Goal: Check status: Check status

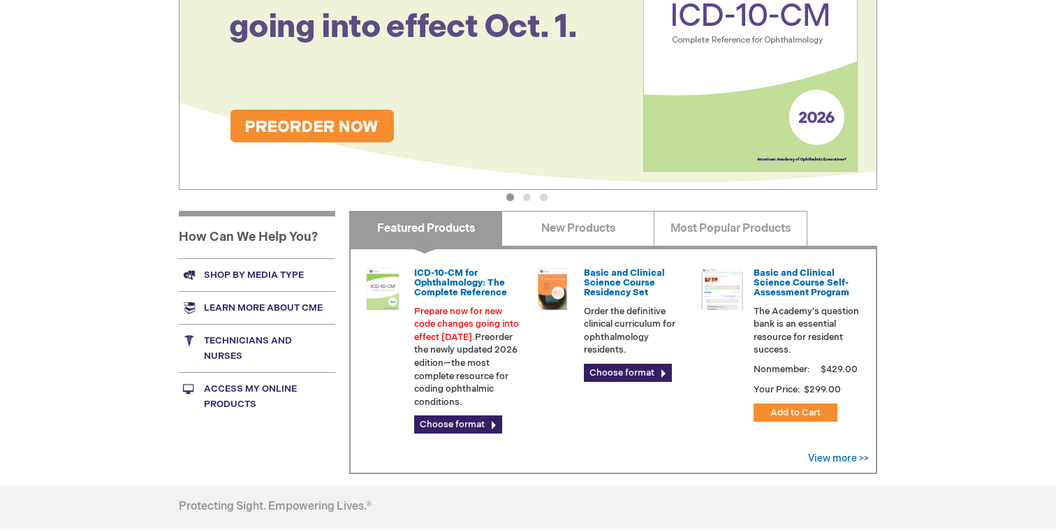
scroll to position [288, 0]
click at [231, 384] on link "Access My Online Products" at bounding box center [257, 395] width 156 height 48
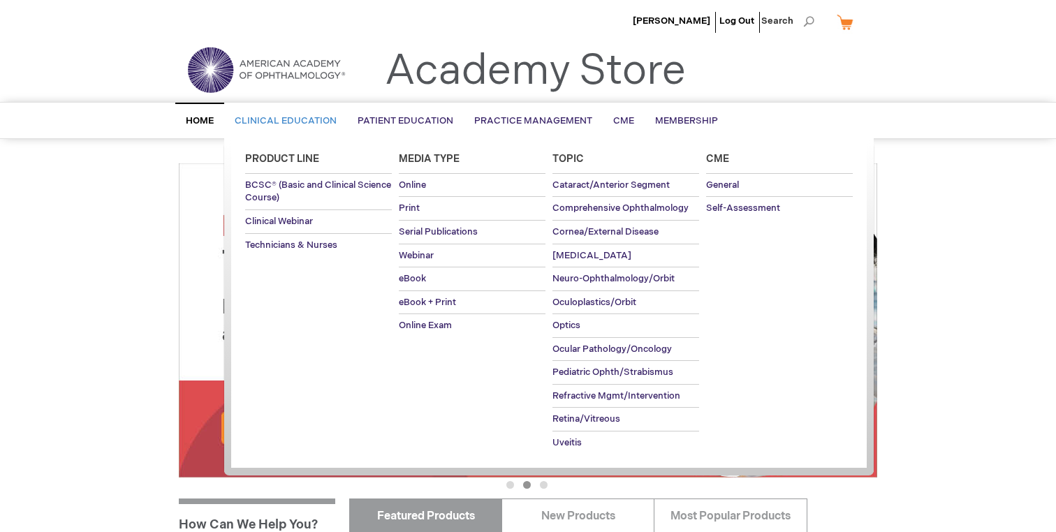
scroll to position [0, 0]
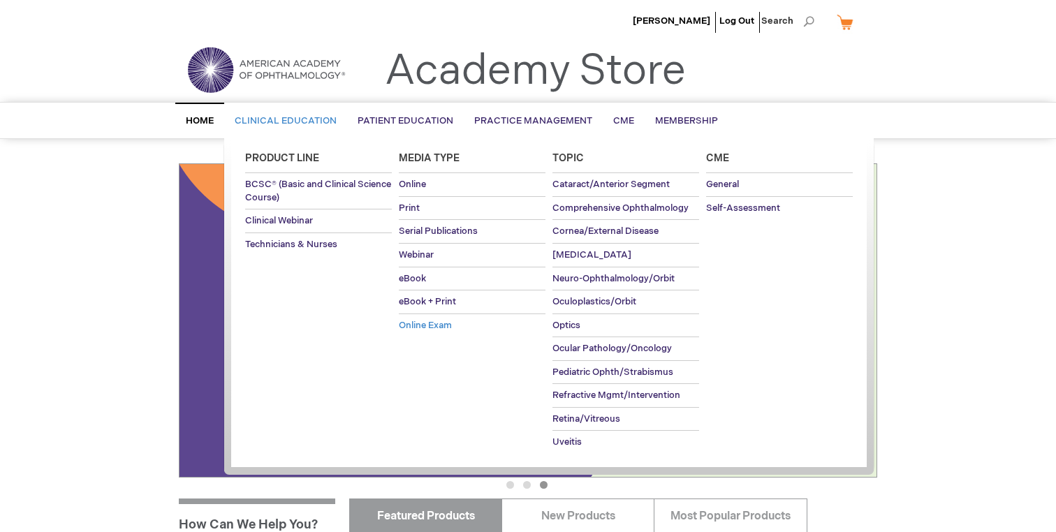
click at [415, 320] on span "Online Exam" at bounding box center [425, 325] width 53 height 11
click at [295, 195] on span "BCSC® (Basic and Clinical Science Course)" at bounding box center [318, 191] width 146 height 24
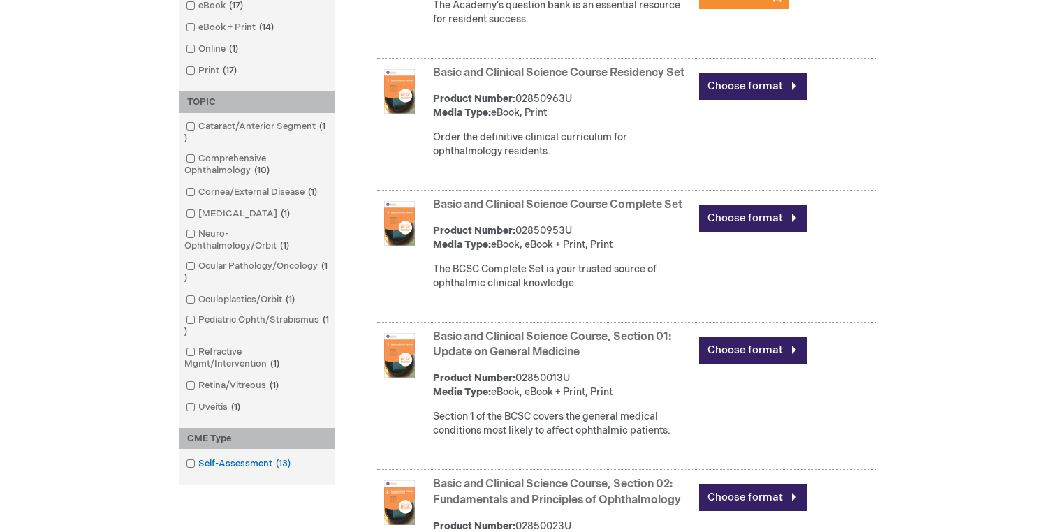
scroll to position [404, 0]
click at [198, 462] on span at bounding box center [198, 462] width 0 height 11
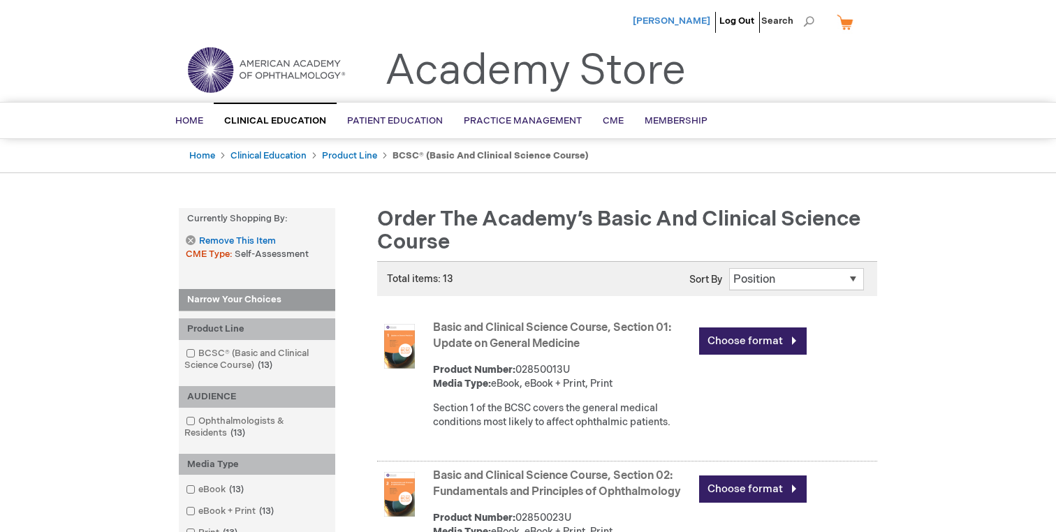
click at [667, 24] on span "[PERSON_NAME]" at bounding box center [672, 20] width 78 height 11
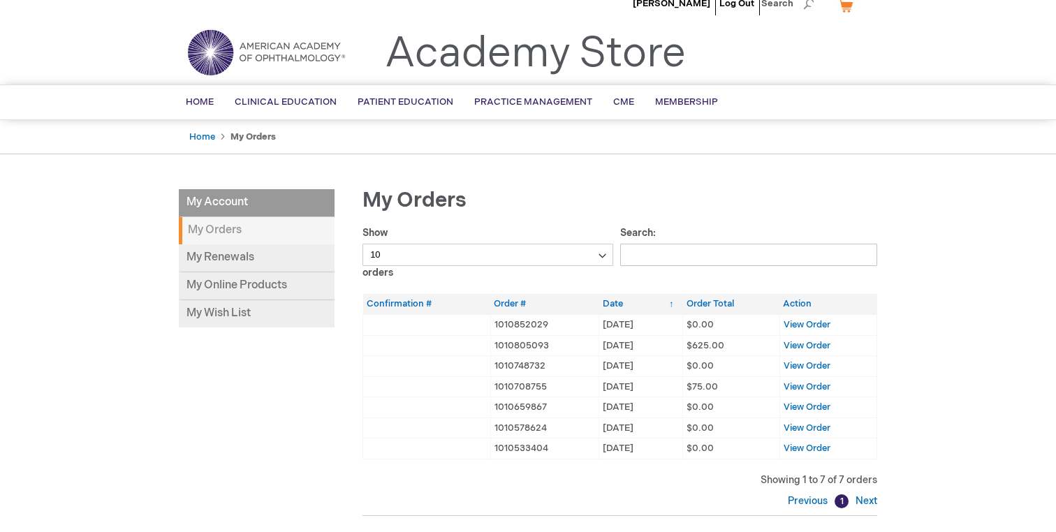
scroll to position [24, 0]
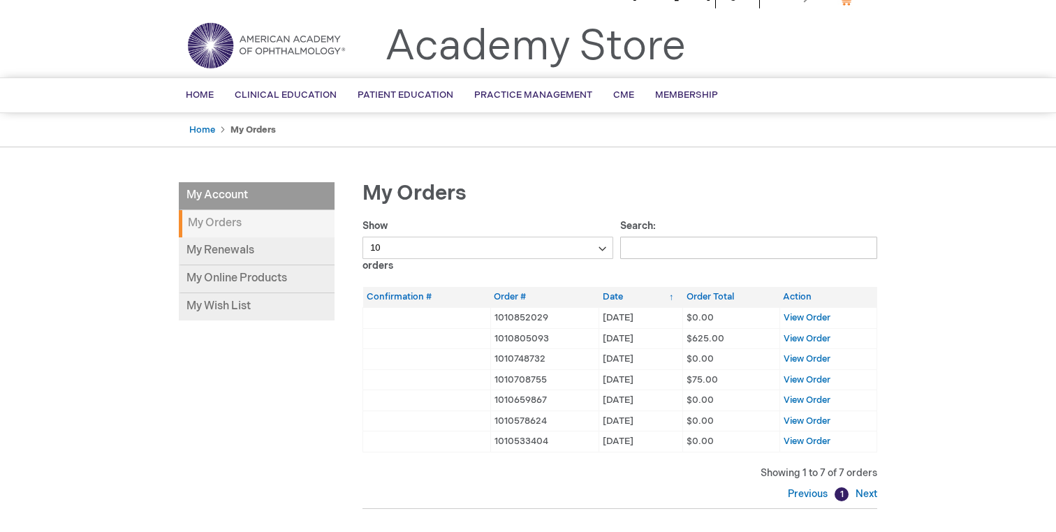
click at [512, 319] on td "1010852029" at bounding box center [544, 317] width 109 height 21
click at [531, 319] on td "1010852029" at bounding box center [544, 317] width 109 height 21
click at [252, 252] on link "My Renewals" at bounding box center [257, 251] width 156 height 28
